Goal: Task Accomplishment & Management: Manage account settings

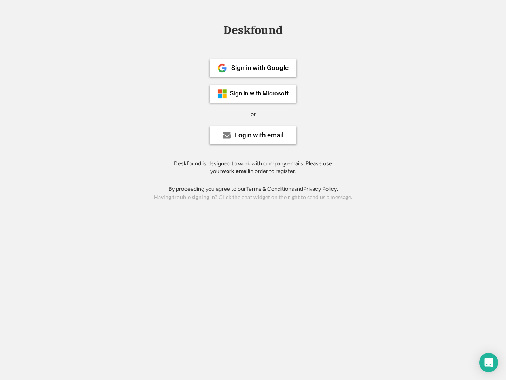
click at [253, 113] on div "or" at bounding box center [253, 114] width 5 height 8
click at [253, 32] on div "Deskfound" at bounding box center [253, 30] width 67 height 12
click at [216, 30] on div "Deskfound" at bounding box center [253, 31] width 506 height 15
click at [253, 32] on div "Deskfound" at bounding box center [253, 30] width 67 height 12
click at [253, 114] on div "or" at bounding box center [253, 114] width 5 height 8
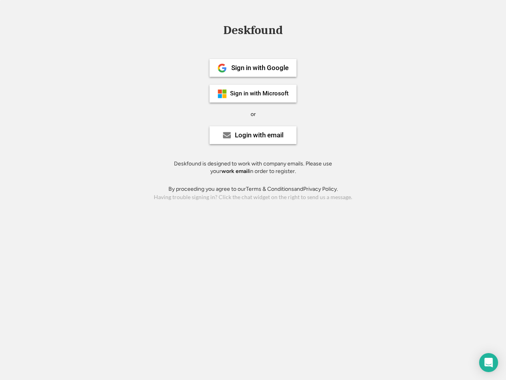
click at [253, 68] on div "Sign in with Google" at bounding box center [259, 67] width 57 height 7
click at [260, 68] on div "Sign in with Google" at bounding box center [259, 67] width 57 height 7
click at [222, 68] on img at bounding box center [222, 67] width 9 height 9
click at [253, 93] on div "Sign in with Microsoft" at bounding box center [259, 94] width 59 height 6
click at [260, 93] on div "Sign in with Microsoft" at bounding box center [259, 94] width 59 height 6
